Goal: Use online tool/utility: Utilize a website feature to perform a specific function

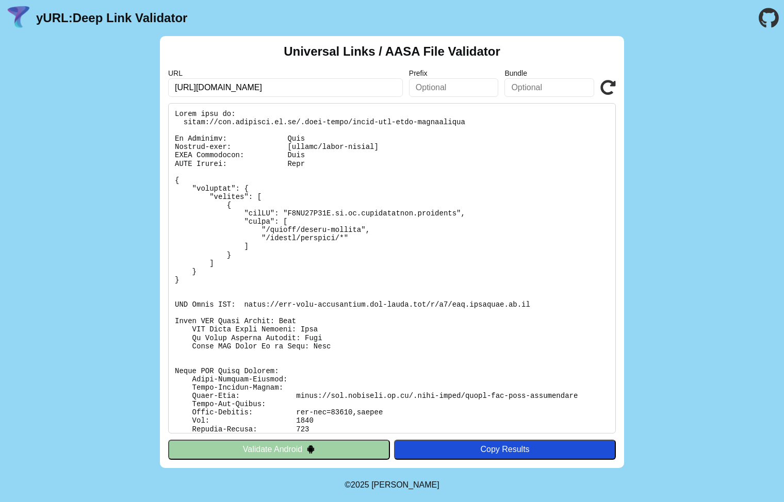
click at [363, 86] on input "[URL][DOMAIN_NAME]" at bounding box center [285, 87] width 235 height 19
paste input "integration.projectcorvette.us"
click at [303, 127] on pre at bounding box center [391, 268] width 447 height 330
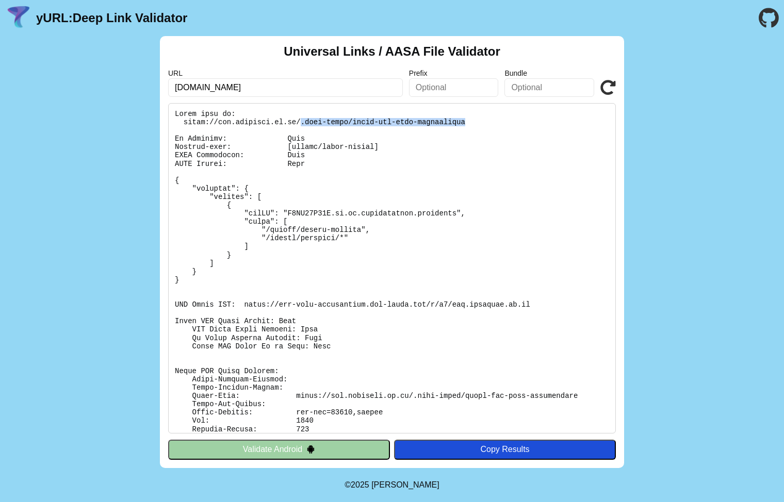
drag, startPoint x: 300, startPoint y: 121, endPoint x: 466, endPoint y: 121, distance: 166.0
click at [466, 121] on pre at bounding box center [391, 268] width 447 height 330
copy pre ".well-known/apple-app-site-association"
click at [284, 85] on input "integration.projectcorvette.us" at bounding box center [285, 87] width 235 height 19
paste input ".well-known/apple-app-site-association"
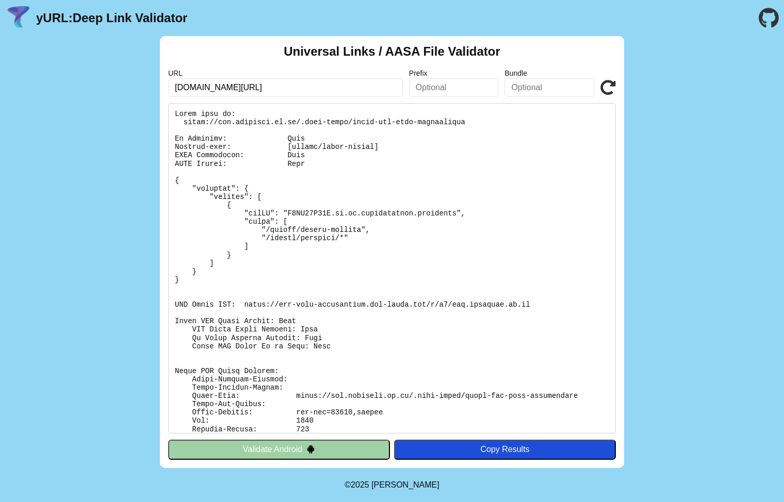
type input "integration.projectcorvette.us/.well-known/apple-app-site-association"
click at [339, 450] on button "Validate Android" at bounding box center [279, 450] width 222 height 20
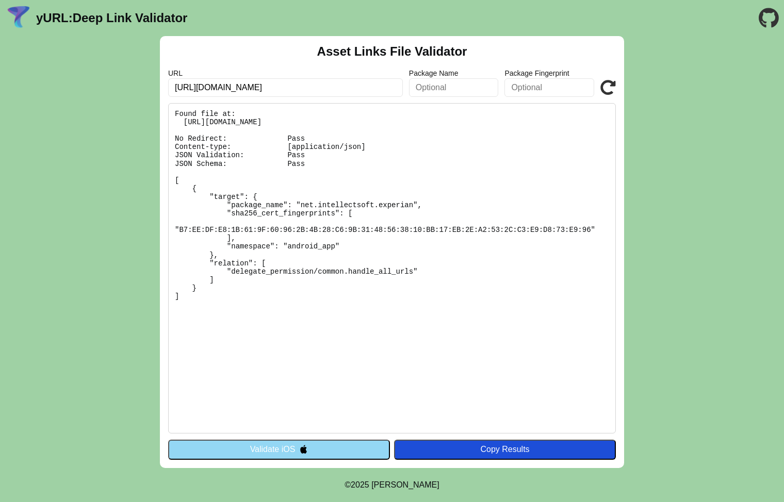
click at [380, 87] on input "[URL][DOMAIN_NAME]" at bounding box center [285, 87] width 235 height 19
click at [307, 451] on img at bounding box center [303, 449] width 9 height 9
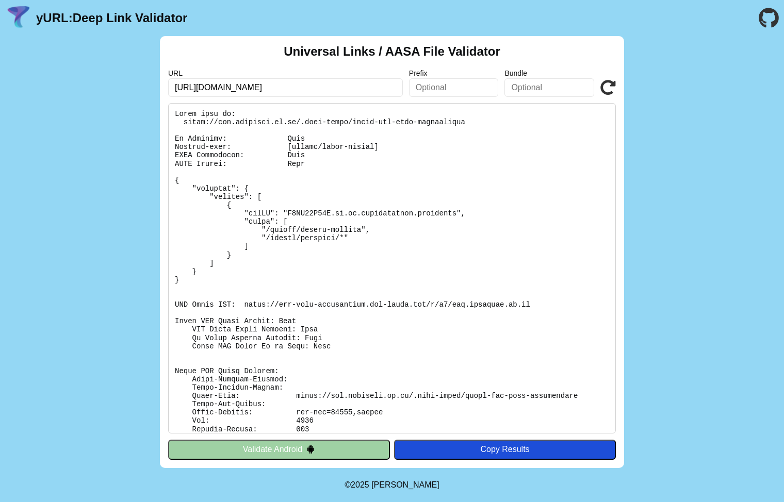
click at [321, 445] on button "Validate Android" at bounding box center [279, 450] width 222 height 20
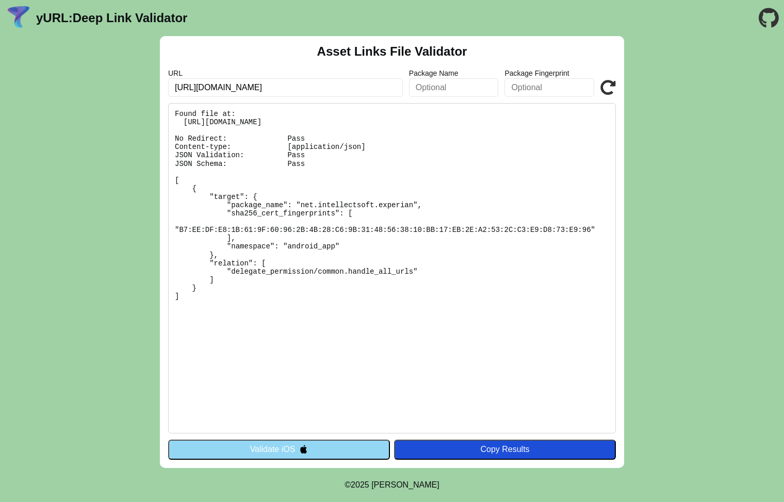
click at [354, 80] on input "[URL][DOMAIN_NAME]" at bounding box center [285, 87] width 235 height 19
drag, startPoint x: 351, startPoint y: 87, endPoint x: 165, endPoint y: 87, distance: 185.6
click at [168, 88] on div "Asset Links File Validator URL https://ins.experian.co.uk/mobile/moneyhub/ Pack…" at bounding box center [392, 252] width 464 height 432
paste input ".well-known/apple-app-site-association"
click at [170, 87] on input ".well-known/apple-app-site-association" at bounding box center [285, 87] width 235 height 19
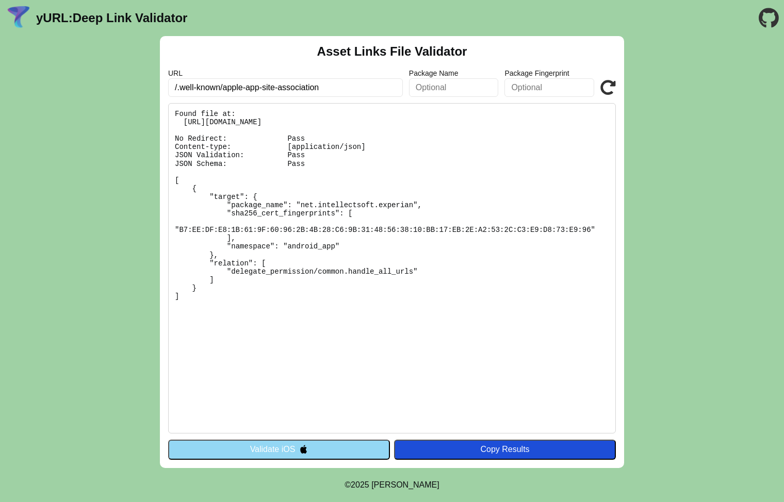
click at [170, 88] on input "/.well-known/apple-app-site-association" at bounding box center [285, 87] width 235 height 19
type input "integration.projectcorvette.us/.well-known/apple-app-site-association"
click at [282, 449] on button "Validate iOS" at bounding box center [279, 450] width 222 height 20
